Goal: Task Accomplishment & Management: Use online tool/utility

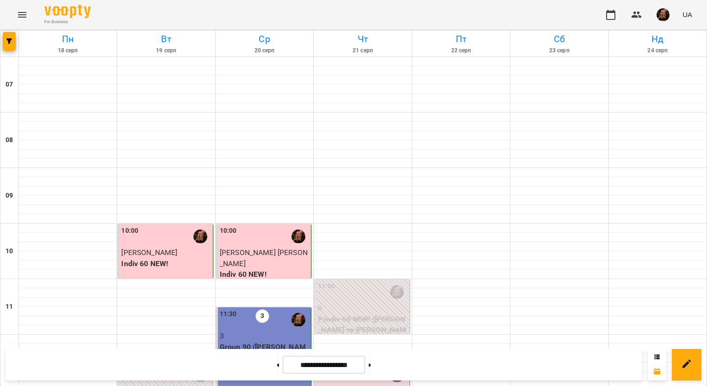
scroll to position [231, 0]
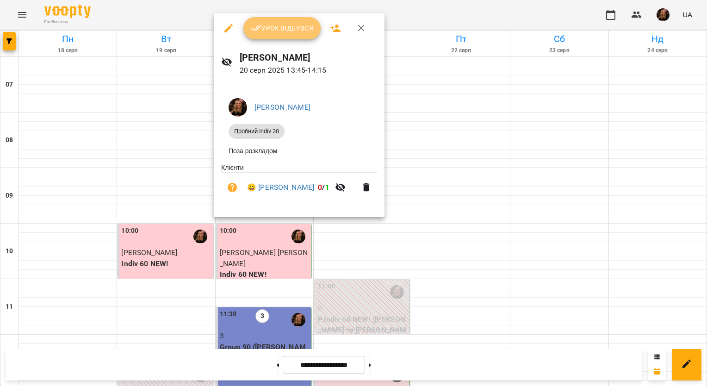
click at [276, 35] on button "Урок відбувся" at bounding box center [283, 28] width 78 height 22
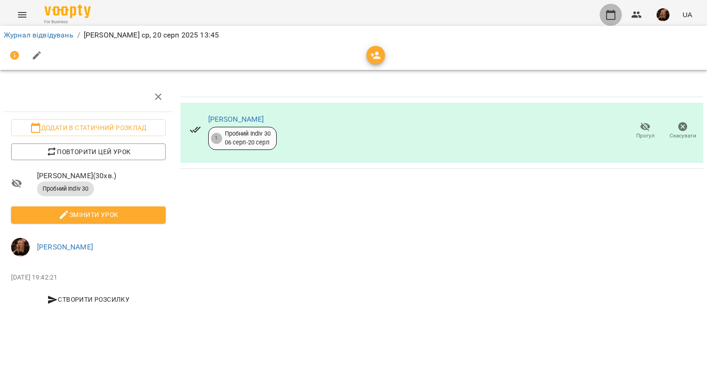
click at [611, 17] on icon "button" at bounding box center [611, 14] width 11 height 11
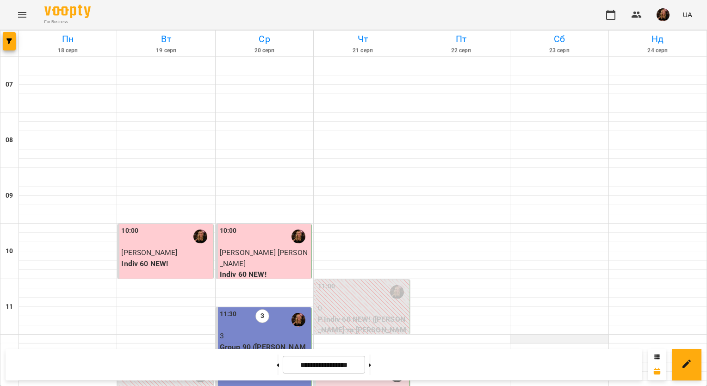
scroll to position [139, 0]
click at [663, 12] on img "button" at bounding box center [663, 14] width 13 height 13
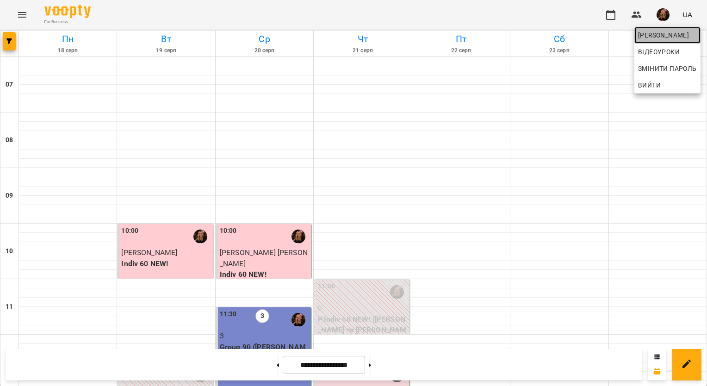
click at [665, 31] on span "[PERSON_NAME]" at bounding box center [667, 35] width 59 height 11
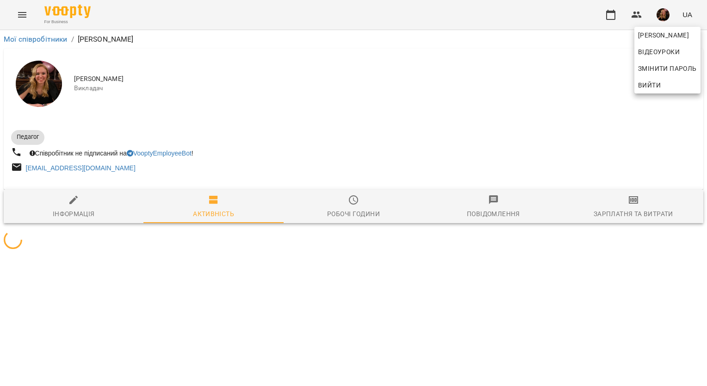
click at [648, 206] on div at bounding box center [353, 193] width 707 height 386
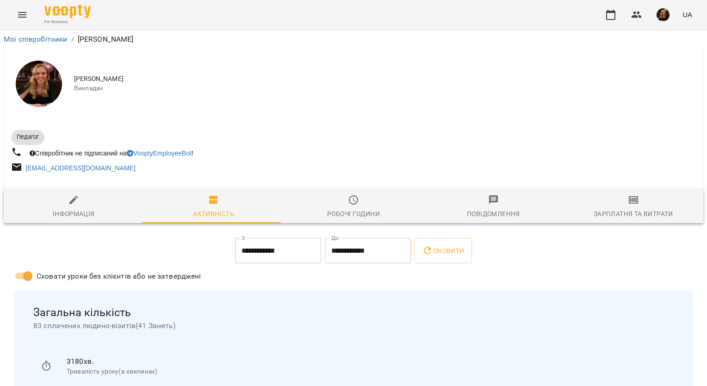
click at [641, 206] on div "[PERSON_NAME] Змінити пароль Вийти" at bounding box center [353, 193] width 707 height 386
click at [637, 205] on span "Зарплатня та Витрати" at bounding box center [633, 206] width 129 height 25
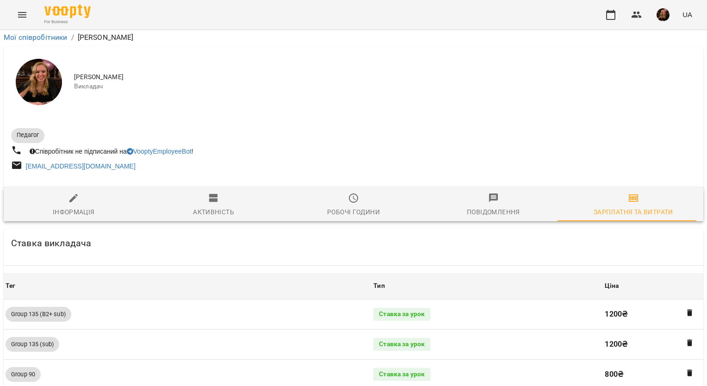
scroll to position [926, 0]
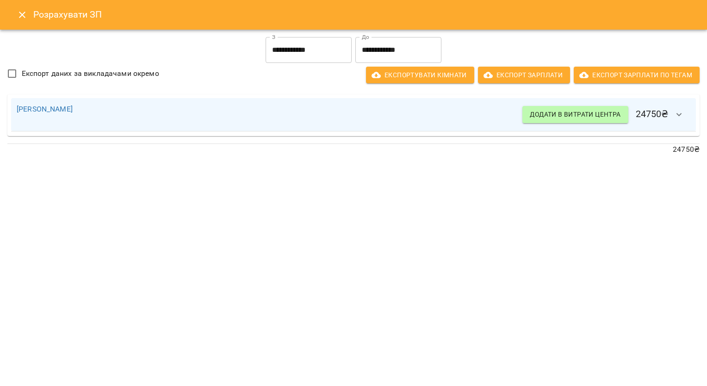
click at [309, 53] on input "**********" at bounding box center [309, 50] width 86 height 26
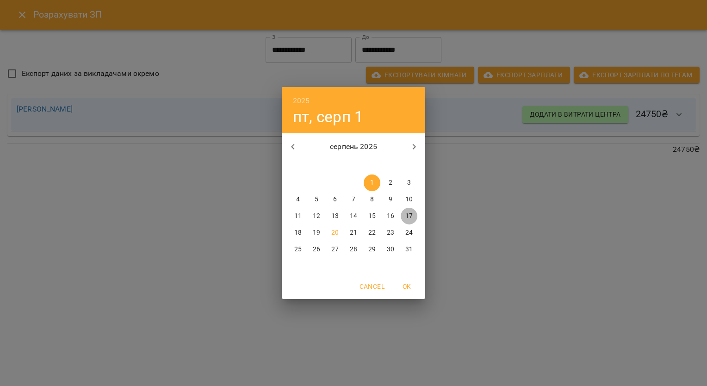
click at [408, 213] on p "17" at bounding box center [409, 216] width 7 height 9
type input "**********"
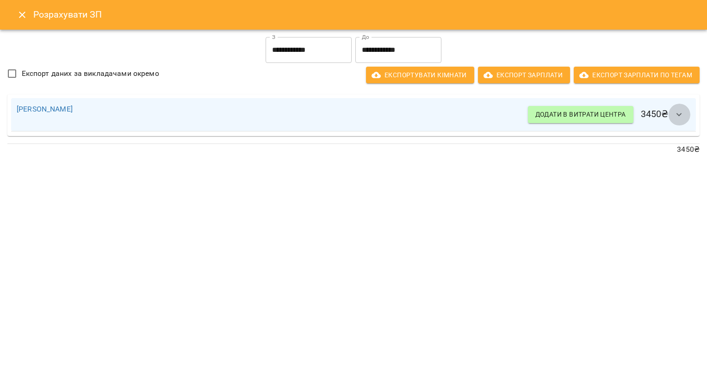
click at [677, 115] on icon "button" at bounding box center [679, 114] width 11 height 11
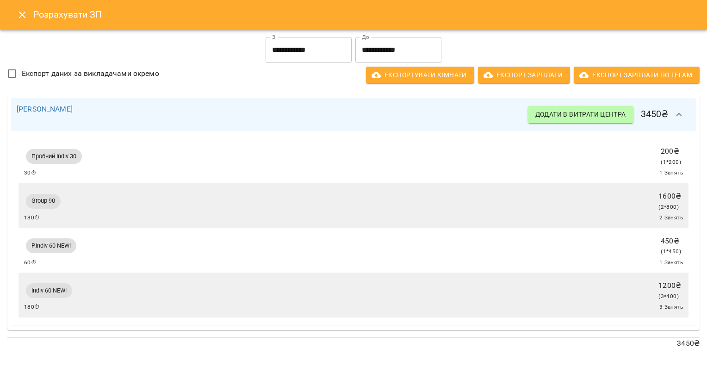
click at [24, 16] on icon "Close" at bounding box center [22, 14] width 11 height 11
